Goal: Information Seeking & Learning: Find specific fact

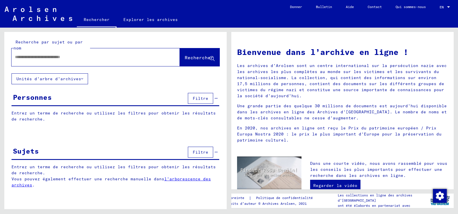
click at [25, 57] on input "text" at bounding box center [89, 57] width 148 height 6
click at [187, 60] on span "Rechercher" at bounding box center [199, 58] width 29 height 6
click at [195, 59] on span "Rechercher" at bounding box center [199, 58] width 29 height 6
click at [190, 60] on span "Rechercher" at bounding box center [199, 58] width 29 height 6
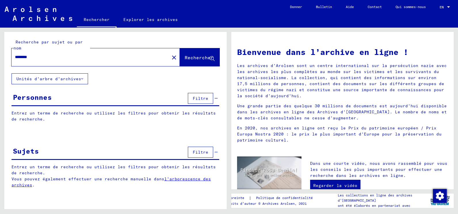
click at [203, 60] on span "Rechercher" at bounding box center [199, 58] width 29 height 6
click at [202, 59] on span "Rechercher" at bounding box center [199, 58] width 29 height 6
click at [204, 60] on span "Rechercher" at bounding box center [199, 58] width 29 height 6
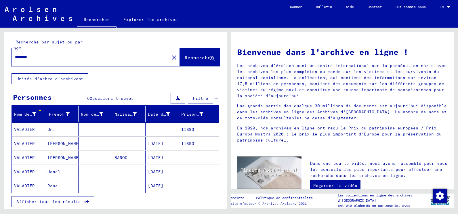
click at [192, 130] on mat-cell "11893" at bounding box center [199, 130] width 40 height 14
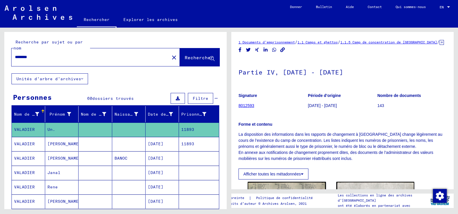
click at [439, 45] on icon at bounding box center [441, 42] width 4 height 5
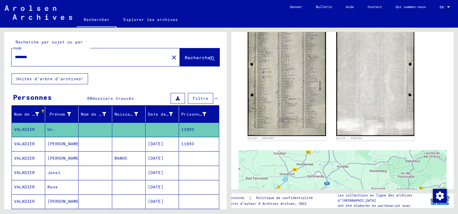
scroll to position [173, 0]
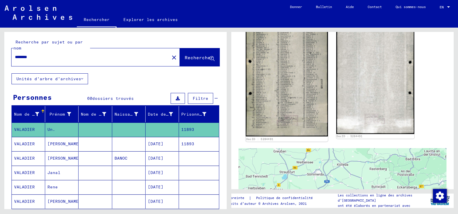
click at [277, 92] on img at bounding box center [287, 77] width 82 height 118
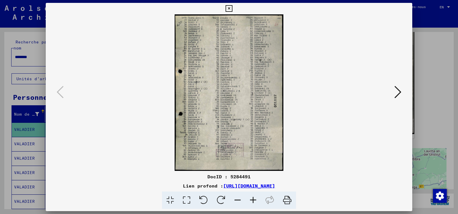
click at [253, 198] on icon at bounding box center [253, 201] width 16 height 18
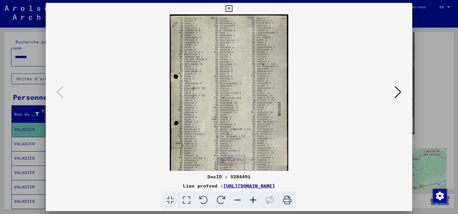
click at [253, 198] on icon at bounding box center [253, 201] width 16 height 18
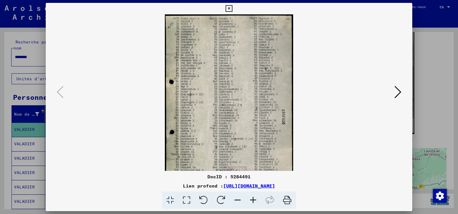
click at [253, 198] on icon at bounding box center [253, 201] width 16 height 18
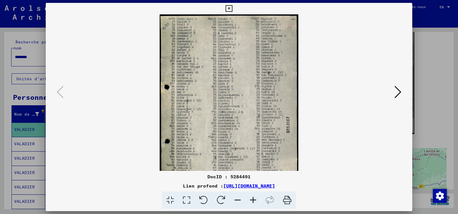
click at [253, 198] on icon at bounding box center [253, 201] width 16 height 18
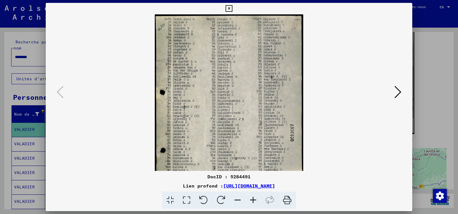
click at [253, 198] on icon at bounding box center [253, 201] width 16 height 18
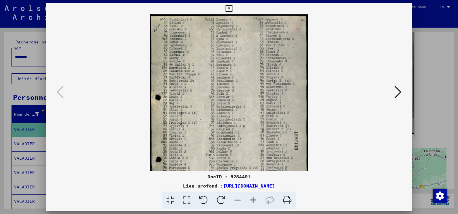
click at [253, 198] on icon at bounding box center [253, 201] width 16 height 18
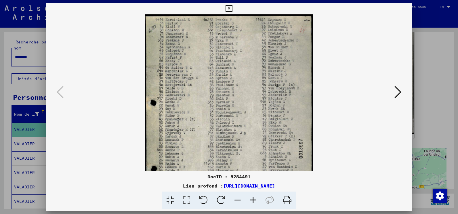
click at [253, 198] on icon at bounding box center [253, 201] width 16 height 18
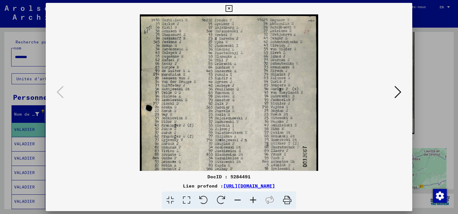
click at [253, 198] on icon at bounding box center [253, 201] width 16 height 18
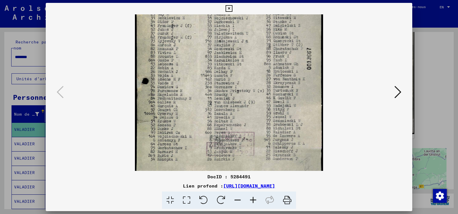
scroll to position [112, 0]
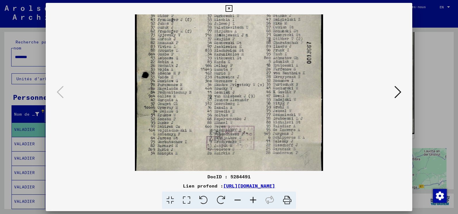
drag, startPoint x: 213, startPoint y: 122, endPoint x: 230, endPoint y: 10, distance: 113.2
click at [230, 10] on div "DocID : 5284491 Lien profond : [URL][DOMAIN_NAME]" at bounding box center [229, 106] width 366 height 206
click at [397, 90] on icon at bounding box center [397, 92] width 7 height 14
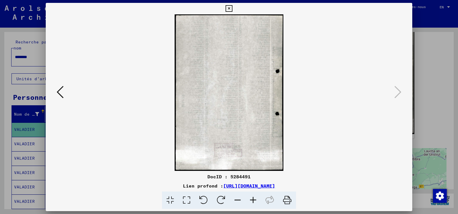
scroll to position [0, 0]
click at [429, 53] on div at bounding box center [229, 107] width 458 height 214
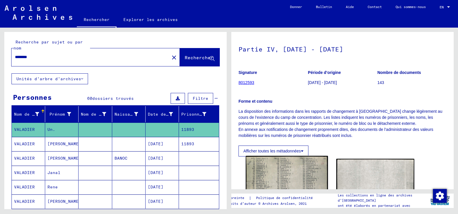
scroll to position [29, 0]
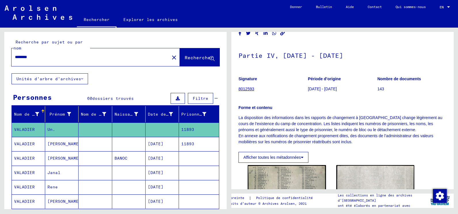
click at [179, 146] on mat-cell "11893" at bounding box center [199, 144] width 40 height 14
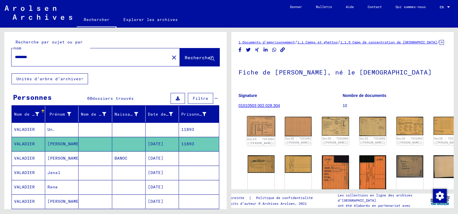
click at [263, 133] on img at bounding box center [261, 126] width 28 height 20
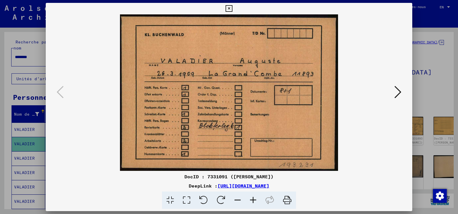
click at [397, 92] on icon at bounding box center [397, 92] width 7 height 14
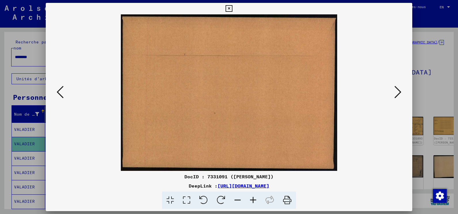
click at [397, 92] on icon at bounding box center [397, 92] width 7 height 14
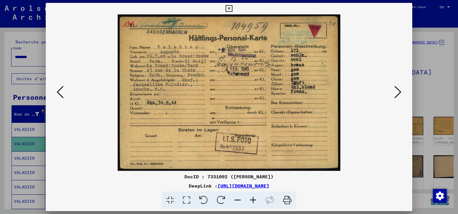
click at [397, 91] on icon at bounding box center [397, 92] width 7 height 14
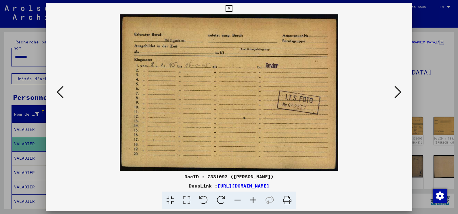
click at [397, 91] on icon at bounding box center [397, 92] width 7 height 14
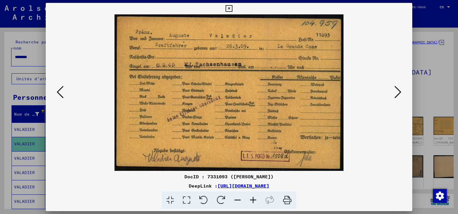
click at [397, 91] on icon at bounding box center [397, 92] width 7 height 14
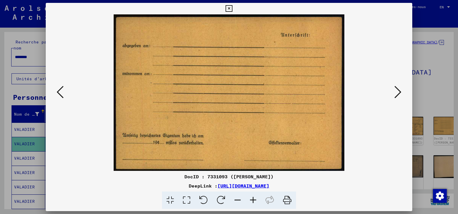
click at [397, 91] on icon at bounding box center [397, 92] width 7 height 14
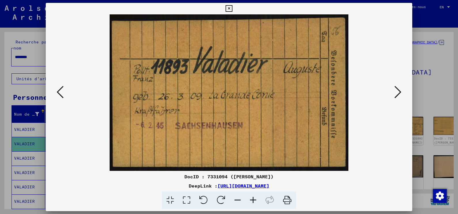
click at [397, 91] on icon at bounding box center [397, 92] width 7 height 14
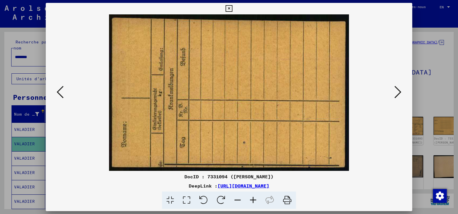
click at [397, 91] on icon at bounding box center [397, 92] width 7 height 14
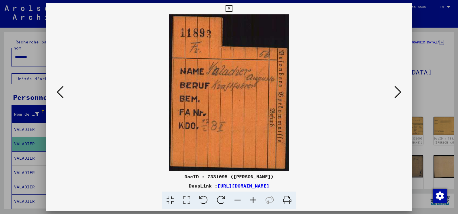
click at [397, 91] on icon at bounding box center [397, 92] width 7 height 14
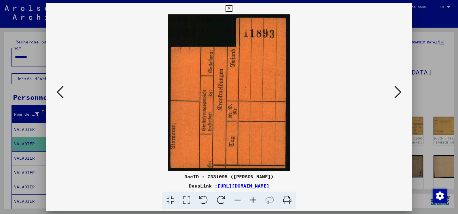
click at [397, 91] on icon at bounding box center [397, 92] width 7 height 14
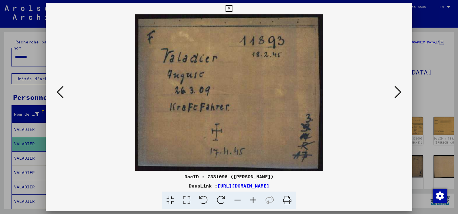
click at [397, 91] on icon at bounding box center [397, 92] width 7 height 14
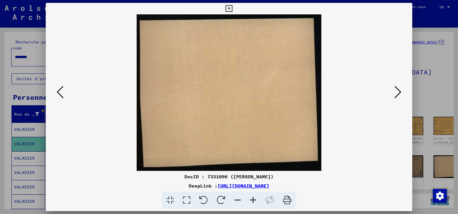
click at [397, 91] on icon at bounding box center [397, 92] width 7 height 14
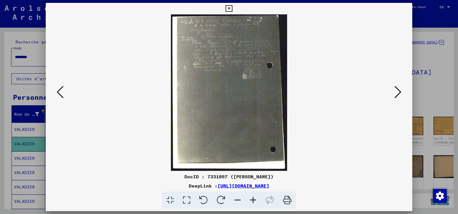
click at [254, 199] on icon at bounding box center [253, 201] width 16 height 18
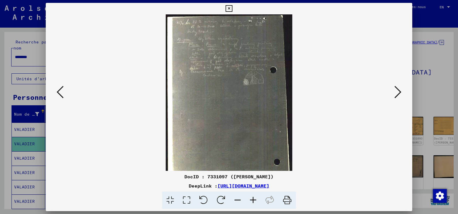
click at [254, 199] on icon at bounding box center [253, 201] width 16 height 18
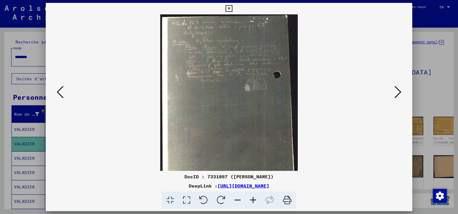
click at [254, 199] on icon at bounding box center [253, 201] width 16 height 18
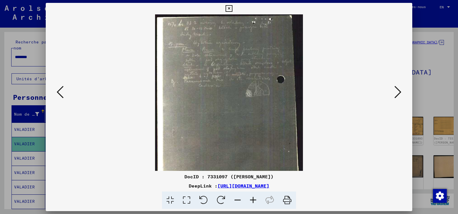
click at [254, 199] on icon at bounding box center [253, 201] width 16 height 18
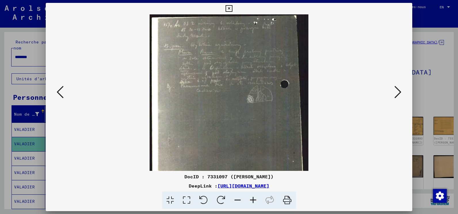
click at [254, 199] on icon at bounding box center [253, 201] width 16 height 18
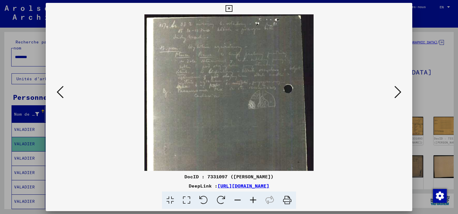
click at [254, 199] on icon at bounding box center [253, 201] width 16 height 18
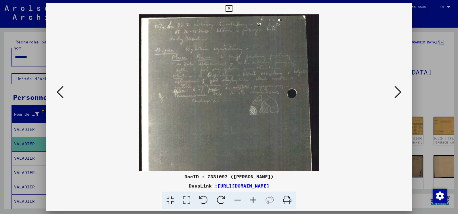
click at [254, 199] on icon at bounding box center [253, 201] width 16 height 18
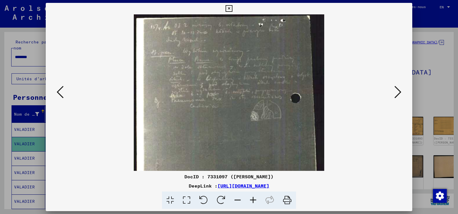
click at [254, 199] on icon at bounding box center [253, 201] width 16 height 18
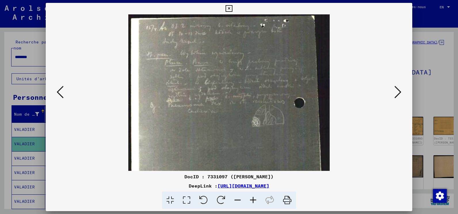
click at [254, 199] on icon at bounding box center [253, 201] width 16 height 18
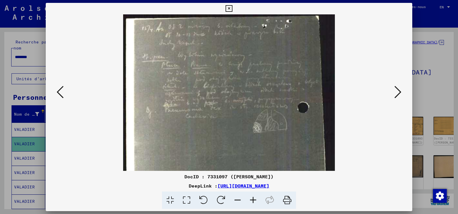
click at [398, 93] on icon at bounding box center [397, 92] width 7 height 14
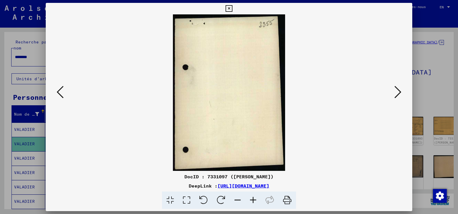
click at [398, 93] on icon at bounding box center [397, 92] width 7 height 14
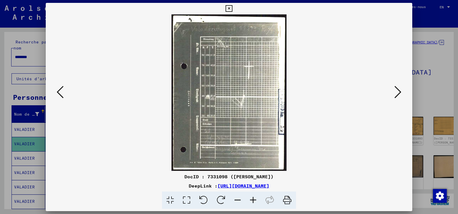
click at [253, 199] on icon at bounding box center [253, 201] width 16 height 18
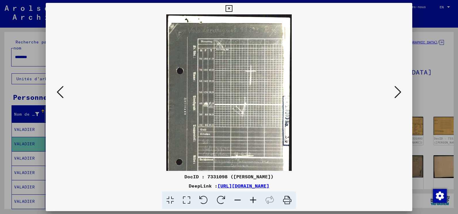
click at [253, 199] on icon at bounding box center [253, 201] width 16 height 18
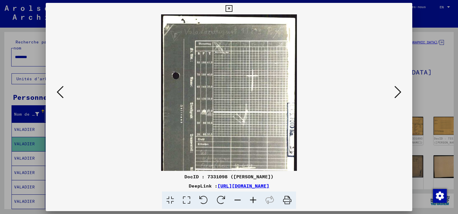
click at [253, 199] on icon at bounding box center [253, 201] width 16 height 18
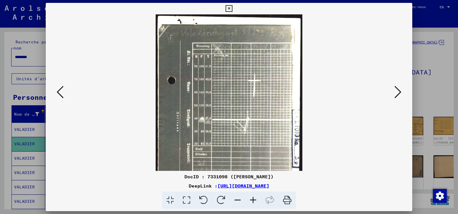
click at [253, 199] on icon at bounding box center [253, 201] width 16 height 18
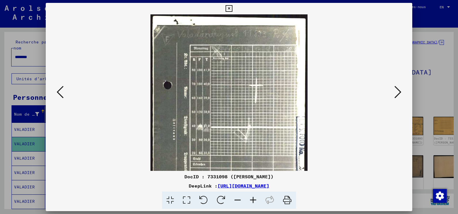
click at [253, 199] on icon at bounding box center [253, 201] width 16 height 18
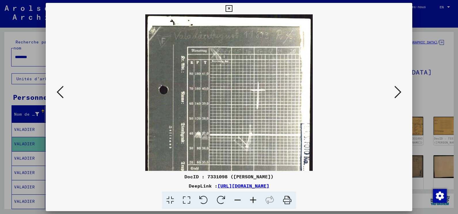
click at [253, 199] on icon at bounding box center [253, 201] width 16 height 18
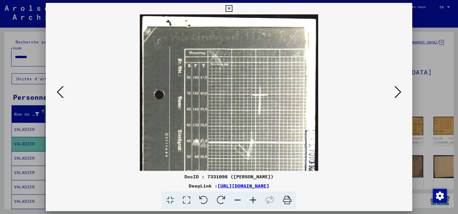
click at [395, 93] on icon at bounding box center [397, 92] width 7 height 14
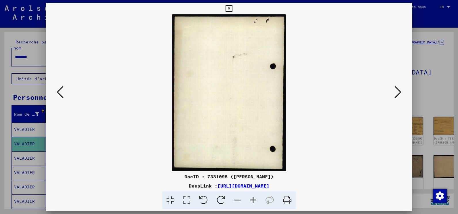
click at [395, 93] on icon at bounding box center [397, 92] width 7 height 14
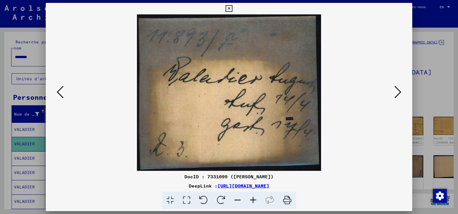
click at [395, 93] on icon at bounding box center [397, 92] width 7 height 14
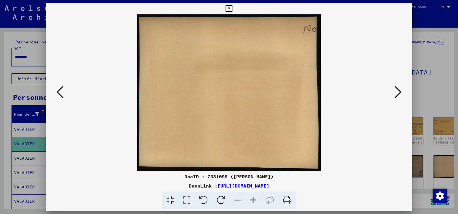
click at [395, 93] on icon at bounding box center [397, 92] width 7 height 14
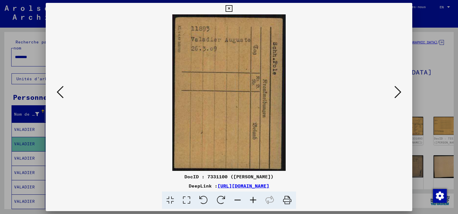
click at [395, 93] on icon at bounding box center [397, 92] width 7 height 14
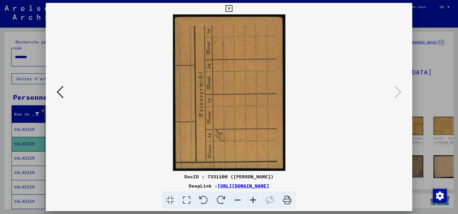
click at [430, 28] on div at bounding box center [229, 107] width 458 height 214
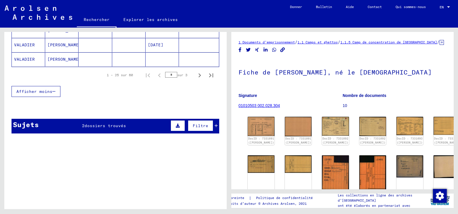
scroll to position [416, 0]
click at [116, 125] on span "dossiers trouvés" at bounding box center [105, 125] width 41 height 5
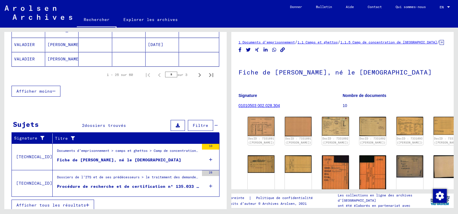
click at [104, 161] on div "Fiche de [PERSON_NAME], né le [DEMOGRAPHIC_DATA]" at bounding box center [119, 160] width 124 height 6
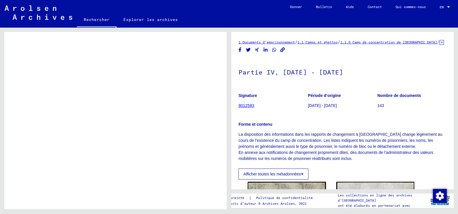
click at [157, 95] on mat-cell "[DATE]" at bounding box center [162, 101] width 33 height 14
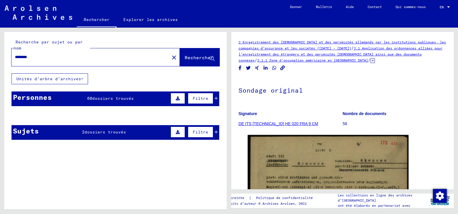
click at [105, 130] on mat-cell at bounding box center [95, 130] width 33 height 14
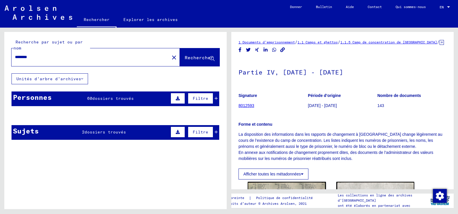
click at [105, 132] on mat-cell at bounding box center [95, 130] width 33 height 14
click at [155, 133] on mat-cell at bounding box center [162, 130] width 33 height 14
click at [102, 131] on mat-cell at bounding box center [95, 130] width 33 height 14
click at [99, 133] on mat-cell at bounding box center [95, 130] width 33 height 14
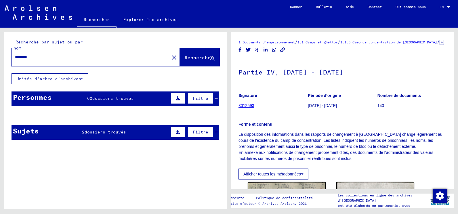
click at [98, 132] on mat-cell at bounding box center [95, 130] width 33 height 14
click at [93, 133] on mat-cell at bounding box center [95, 130] width 33 height 14
click at [93, 132] on mat-cell at bounding box center [95, 130] width 33 height 14
click at [211, 132] on mat-cell "11893" at bounding box center [199, 130] width 40 height 14
click at [66, 131] on mat-cell "Un." at bounding box center [61, 130] width 33 height 14
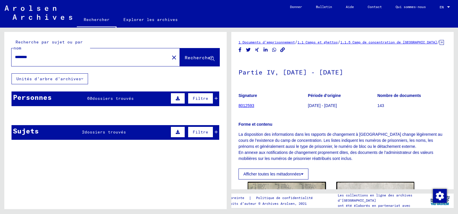
click at [66, 131] on mat-cell "Un." at bounding box center [61, 130] width 33 height 14
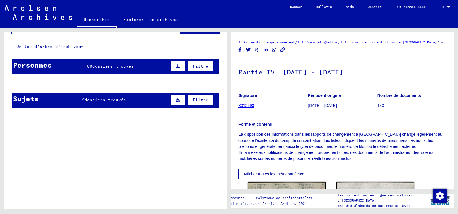
scroll to position [29, 0]
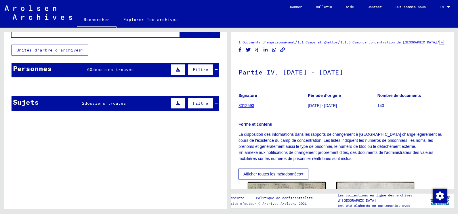
click at [94, 105] on mat-cell at bounding box center [95, 101] width 33 height 14
click at [139, 101] on mat-cell at bounding box center [128, 101] width 33 height 14
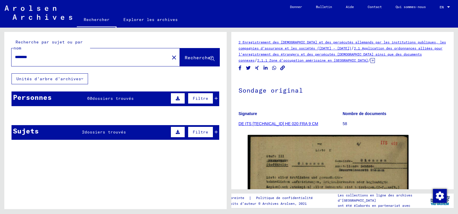
drag, startPoint x: 16, startPoint y: 56, endPoint x: 69, endPoint y: 59, distance: 53.0
click at [69, 59] on input "********" at bounding box center [90, 57] width 151 height 6
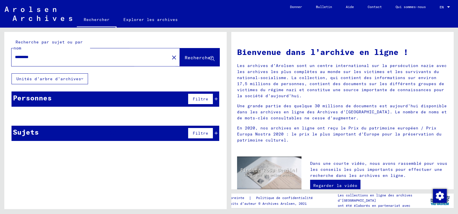
click at [190, 59] on span "Rechercher" at bounding box center [199, 58] width 29 height 6
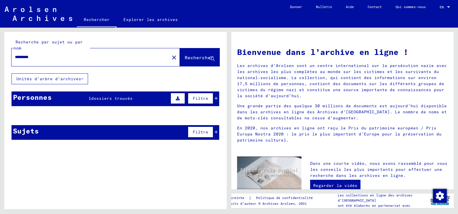
click at [116, 98] on span "dossiers trouvés" at bounding box center [111, 98] width 41 height 5
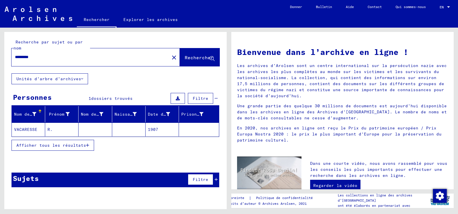
click at [153, 130] on mat-cell "1907" at bounding box center [162, 130] width 33 height 14
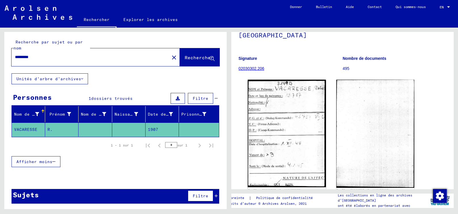
scroll to position [58, 0]
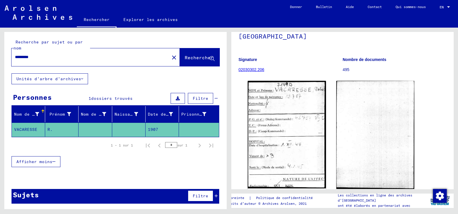
drag, startPoint x: 16, startPoint y: 57, endPoint x: 79, endPoint y: 48, distance: 63.8
click at [79, 48] on div "Recherche par sujet ou par nom ********* close Rechercher" at bounding box center [116, 52] width 208 height 27
click at [197, 57] on span "Rechercher" at bounding box center [199, 58] width 29 height 6
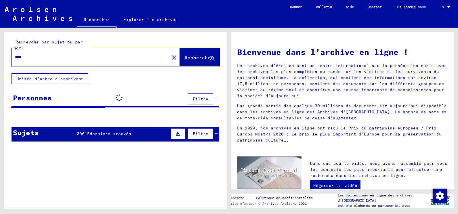
click at [194, 97] on span "Filtre" at bounding box center [201, 98] width 16 height 5
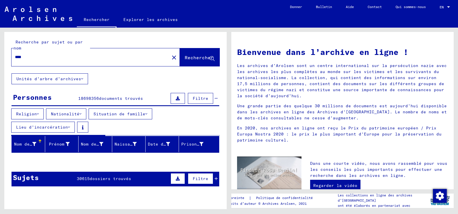
click at [39, 113] on icon at bounding box center [38, 114] width 2 height 4
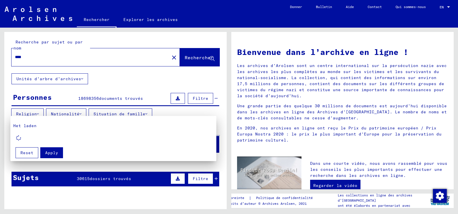
click at [62, 114] on div at bounding box center [229, 107] width 458 height 214
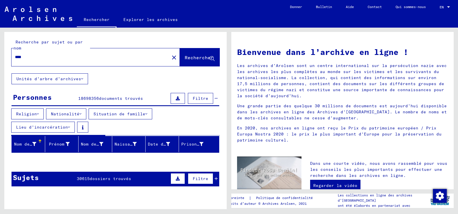
click at [81, 113] on icon at bounding box center [80, 114] width 2 height 4
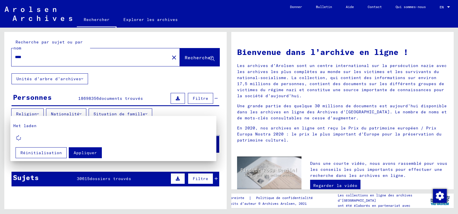
click at [83, 113] on div at bounding box center [229, 107] width 458 height 214
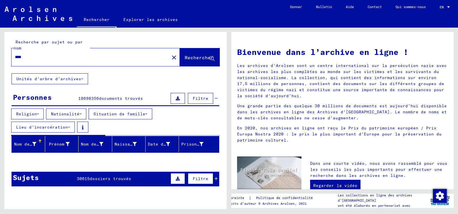
click at [29, 58] on input "****" at bounding box center [89, 57] width 148 height 6
click at [50, 57] on input "**********" at bounding box center [89, 57] width 148 height 6
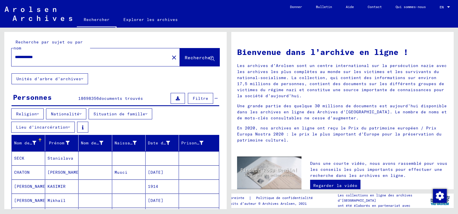
click at [38, 58] on input "**********" at bounding box center [89, 57] width 148 height 6
drag, startPoint x: 27, startPoint y: 56, endPoint x: 53, endPoint y: 58, distance: 26.2
click at [53, 58] on input "**********" at bounding box center [89, 57] width 148 height 6
click at [187, 57] on span "Rechercher" at bounding box center [199, 58] width 29 height 6
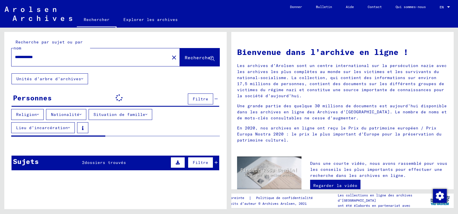
click at [69, 127] on icon at bounding box center [69, 128] width 2 height 4
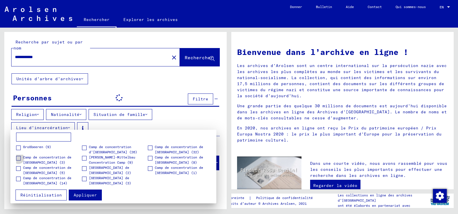
click at [19, 158] on span at bounding box center [18, 158] width 5 height 5
click at [80, 194] on span "Appliquer" at bounding box center [85, 194] width 23 height 5
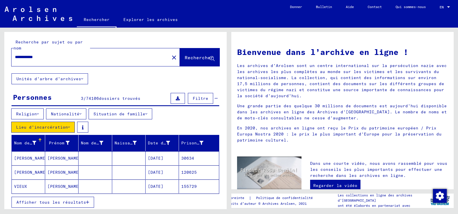
drag, startPoint x: 27, startPoint y: 56, endPoint x: 70, endPoint y: 60, distance: 43.3
click at [70, 60] on input "**********" at bounding box center [89, 57] width 148 height 6
type input "****"
click at [81, 113] on icon at bounding box center [80, 114] width 2 height 4
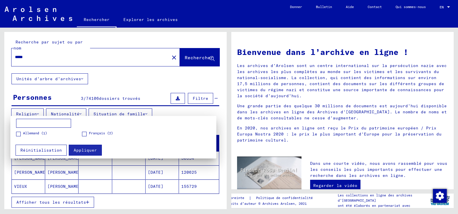
click at [84, 133] on span at bounding box center [84, 134] width 5 height 5
click at [86, 150] on span "Appliquer" at bounding box center [85, 150] width 23 height 5
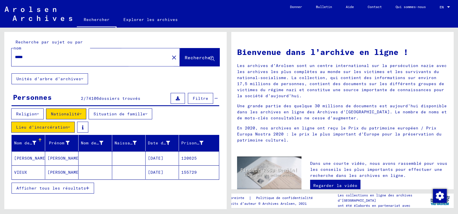
click at [181, 54] on button "Rechercher" at bounding box center [200, 57] width 40 height 18
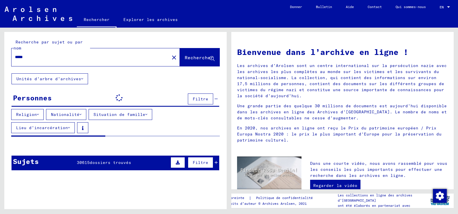
click at [81, 114] on icon at bounding box center [80, 114] width 2 height 4
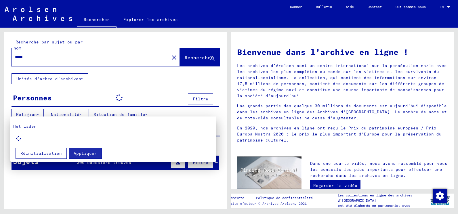
click at [121, 88] on div at bounding box center [229, 107] width 458 height 214
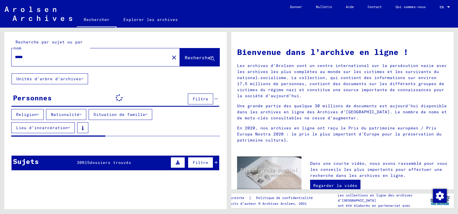
click at [83, 77] on icon at bounding box center [82, 79] width 2 height 4
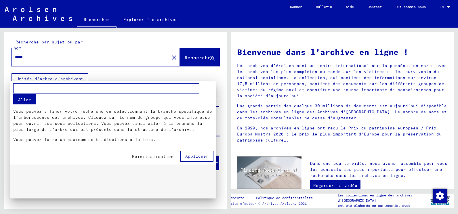
click at [83, 77] on div at bounding box center [229, 107] width 458 height 214
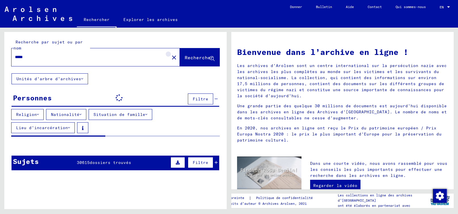
click at [173, 58] on mat-icon "close" at bounding box center [174, 57] width 7 height 7
click at [37, 57] on input "text" at bounding box center [89, 57] width 148 height 6
drag, startPoint x: 15, startPoint y: 57, endPoint x: 52, endPoint y: 58, distance: 37.1
click at [52, 58] on input "****" at bounding box center [89, 57] width 148 height 6
type input "****"
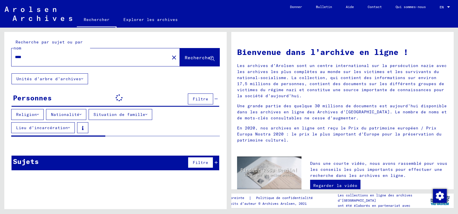
click at [81, 114] on icon at bounding box center [80, 114] width 2 height 4
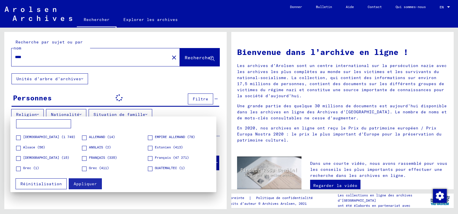
scroll to position [58, 0]
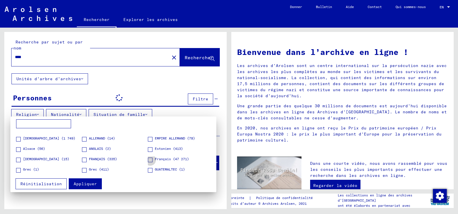
click at [148, 160] on span at bounding box center [150, 160] width 5 height 5
click at [107, 91] on div at bounding box center [229, 107] width 458 height 214
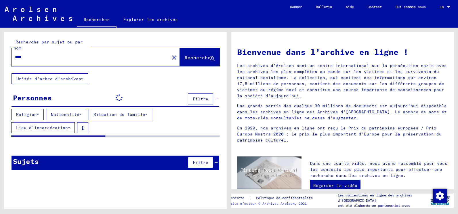
click at [66, 128] on font "Lieu d’incarcération" at bounding box center [42, 127] width 52 height 5
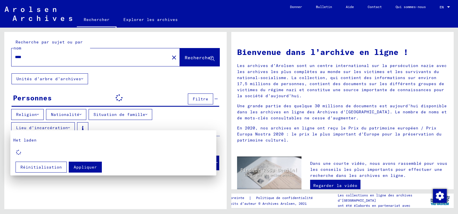
click at [83, 113] on div at bounding box center [229, 107] width 458 height 214
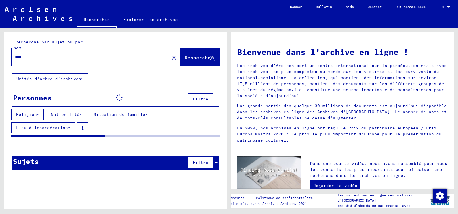
click at [81, 113] on icon at bounding box center [80, 114] width 2 height 4
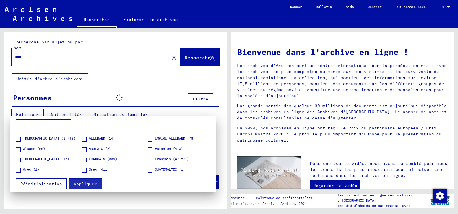
click at [148, 161] on span at bounding box center [150, 160] width 5 height 5
click at [94, 181] on span "Appliquer" at bounding box center [85, 183] width 23 height 5
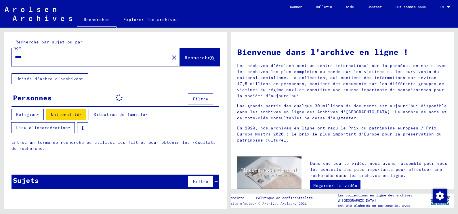
click at [70, 125] on button "Lieu d’incarcération" at bounding box center [43, 127] width 64 height 11
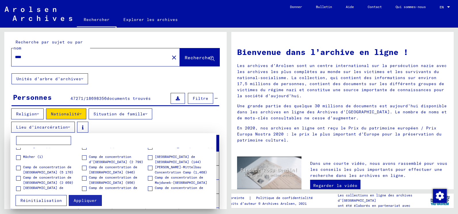
scroll to position [29, 0]
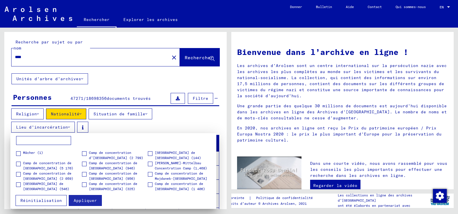
click at [82, 163] on span at bounding box center [84, 164] width 5 height 5
click at [85, 202] on span "Appliquer" at bounding box center [85, 200] width 23 height 5
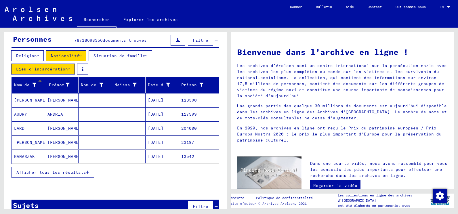
scroll to position [22, 0]
